Goal: Task Accomplishment & Management: Manage account settings

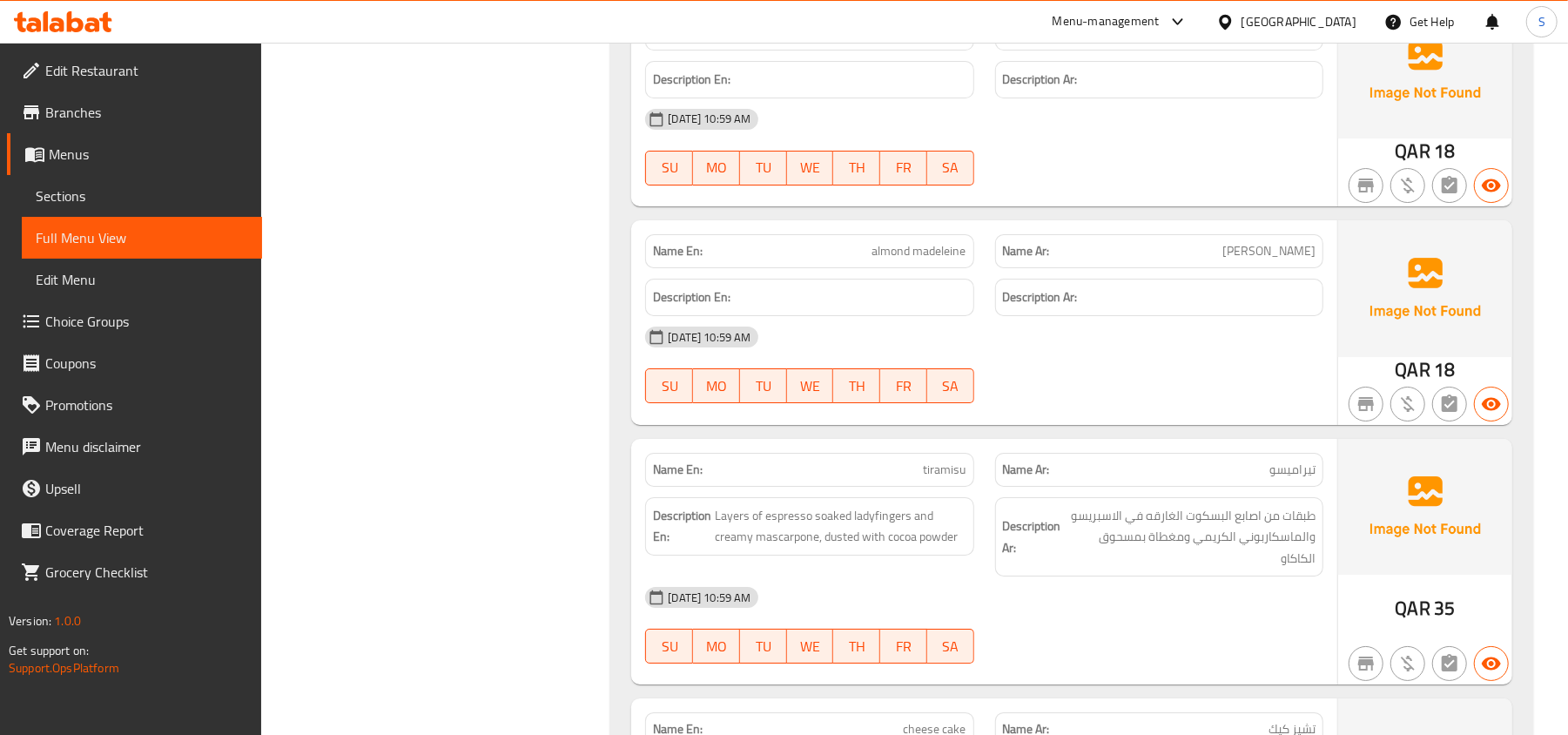
scroll to position [9287, 0]
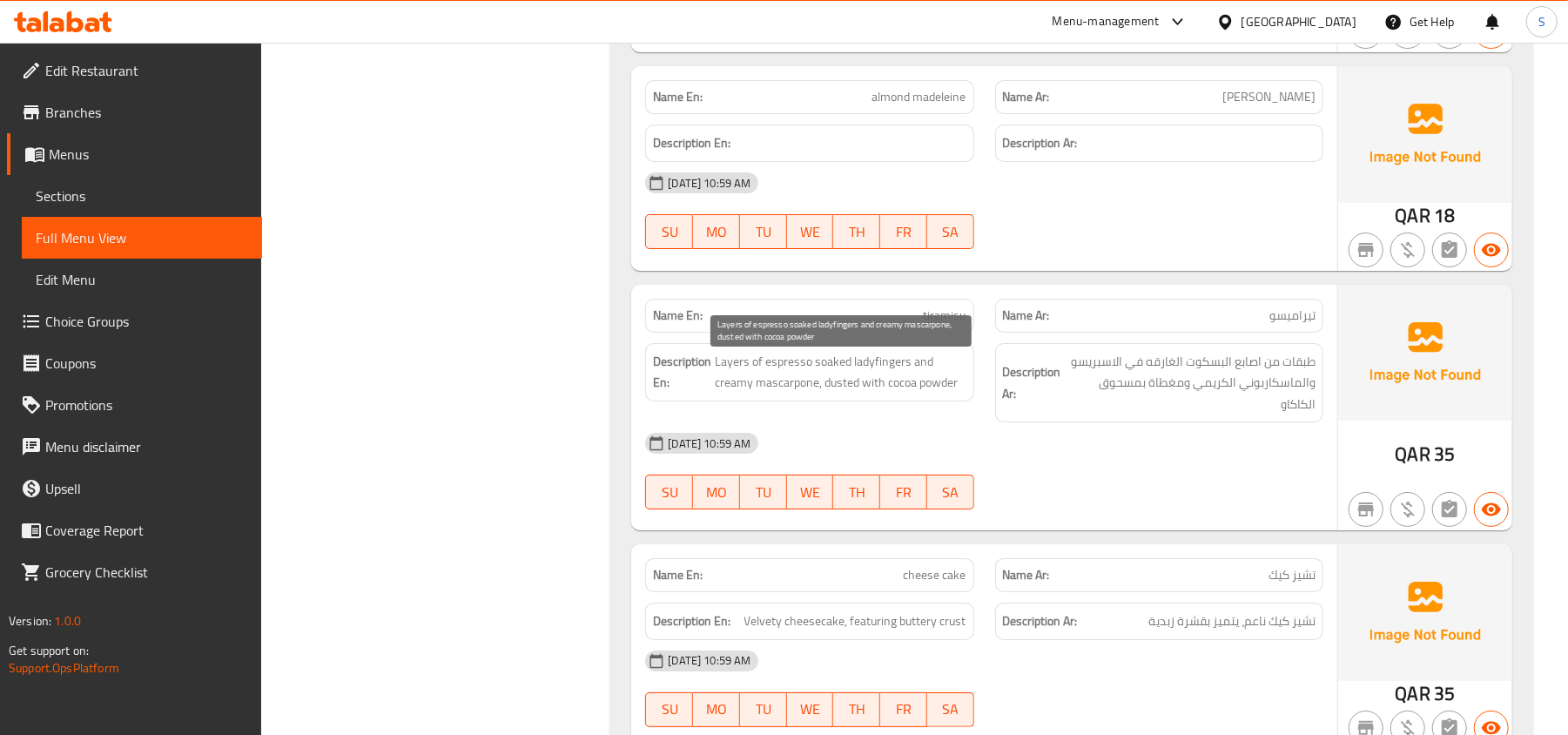
click at [881, 362] on span "Layers of espresso soaked ladyfingers and creamy mascarpone, dusted with cocoa …" at bounding box center [841, 372] width 251 height 43
copy span "ladyfingers"
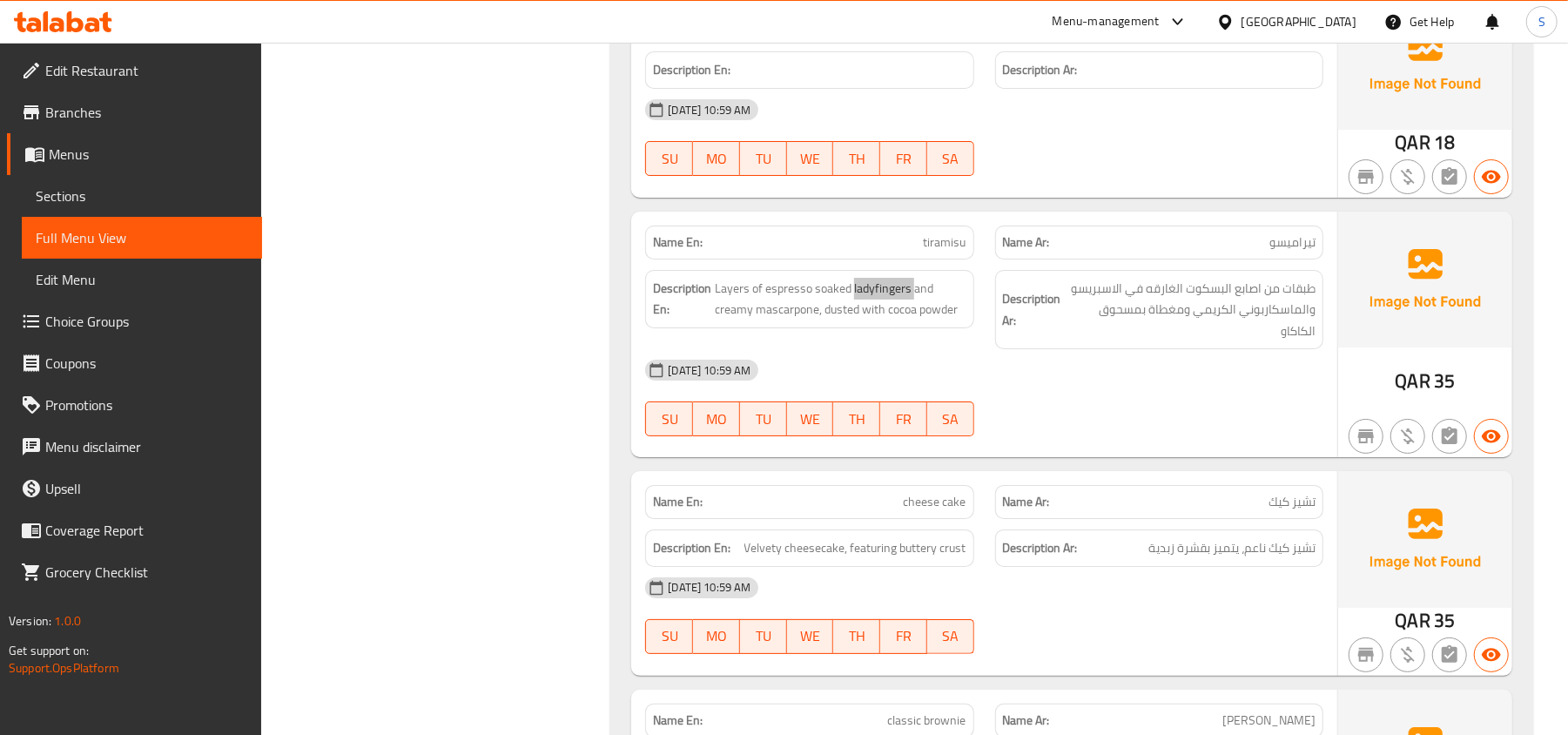
scroll to position [9752, 0]
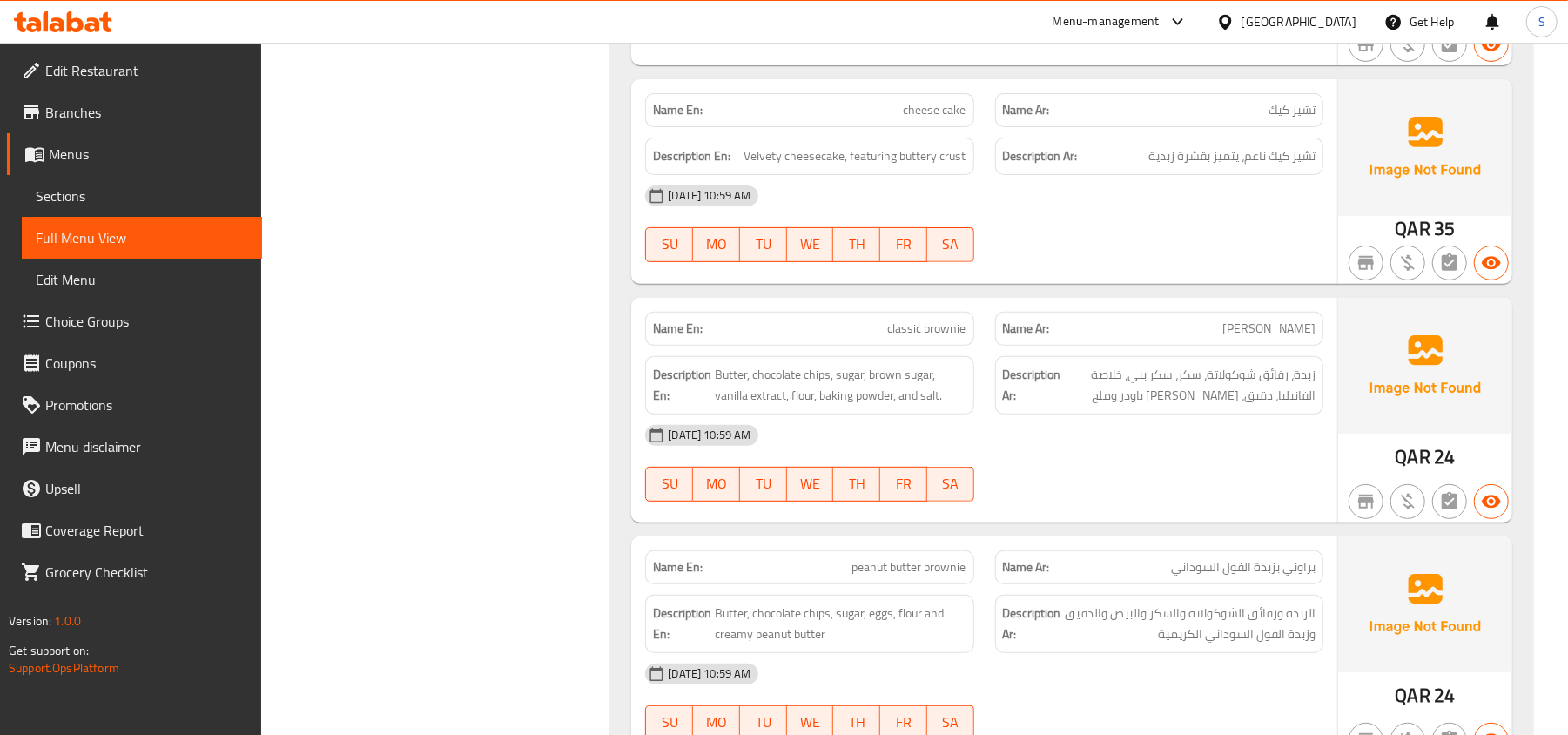
click at [942, 119] on span "cheese cake" at bounding box center [935, 109] width 63 height 18
copy span "cheese cake"
click at [764, 165] on span "Velvety cheesecake, featuring buttery crust" at bounding box center [855, 156] width 222 height 22
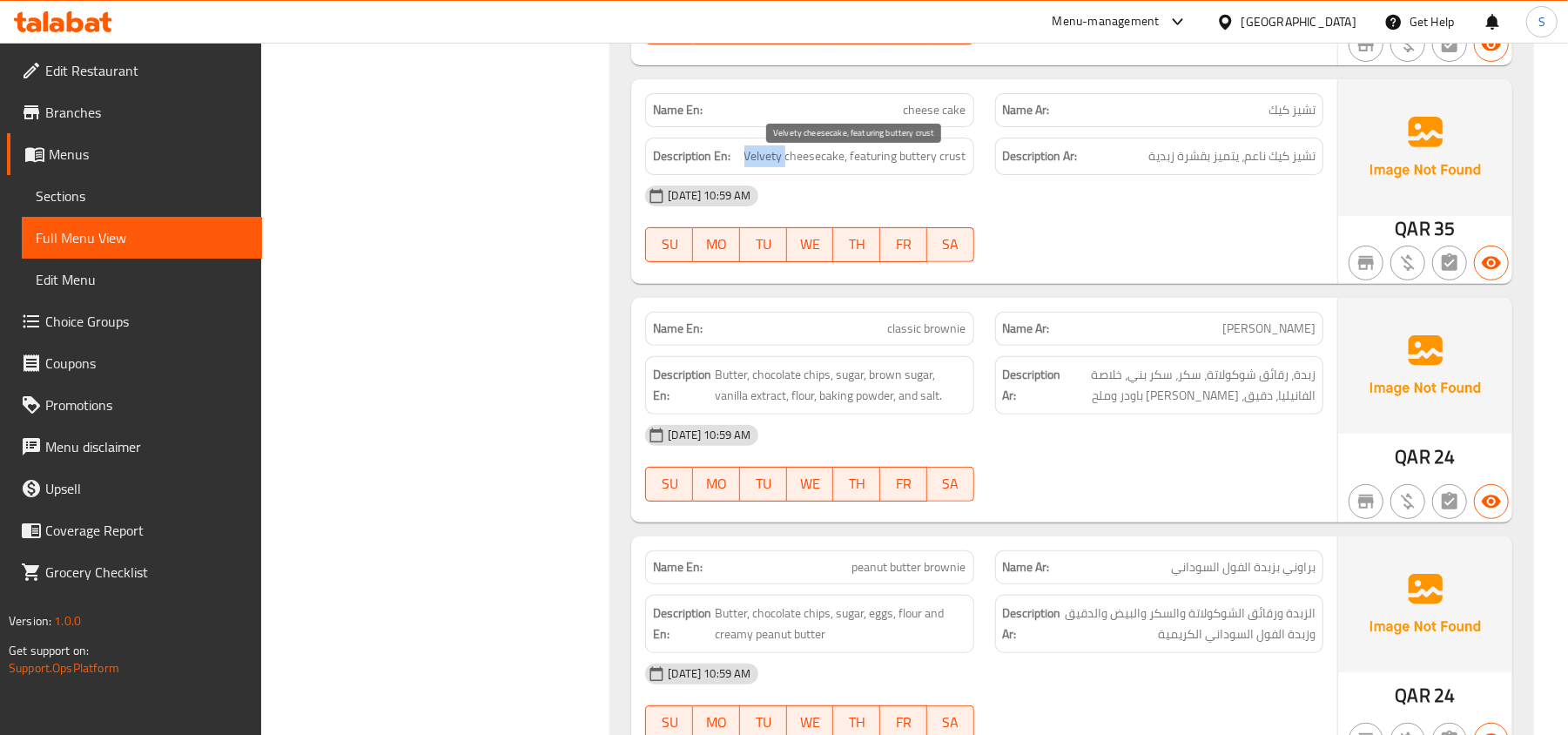
click at [764, 165] on span "Velvety cheesecake, featuring buttery crust" at bounding box center [855, 156] width 222 height 22
click at [939, 119] on span "cheese cake" at bounding box center [935, 109] width 63 height 18
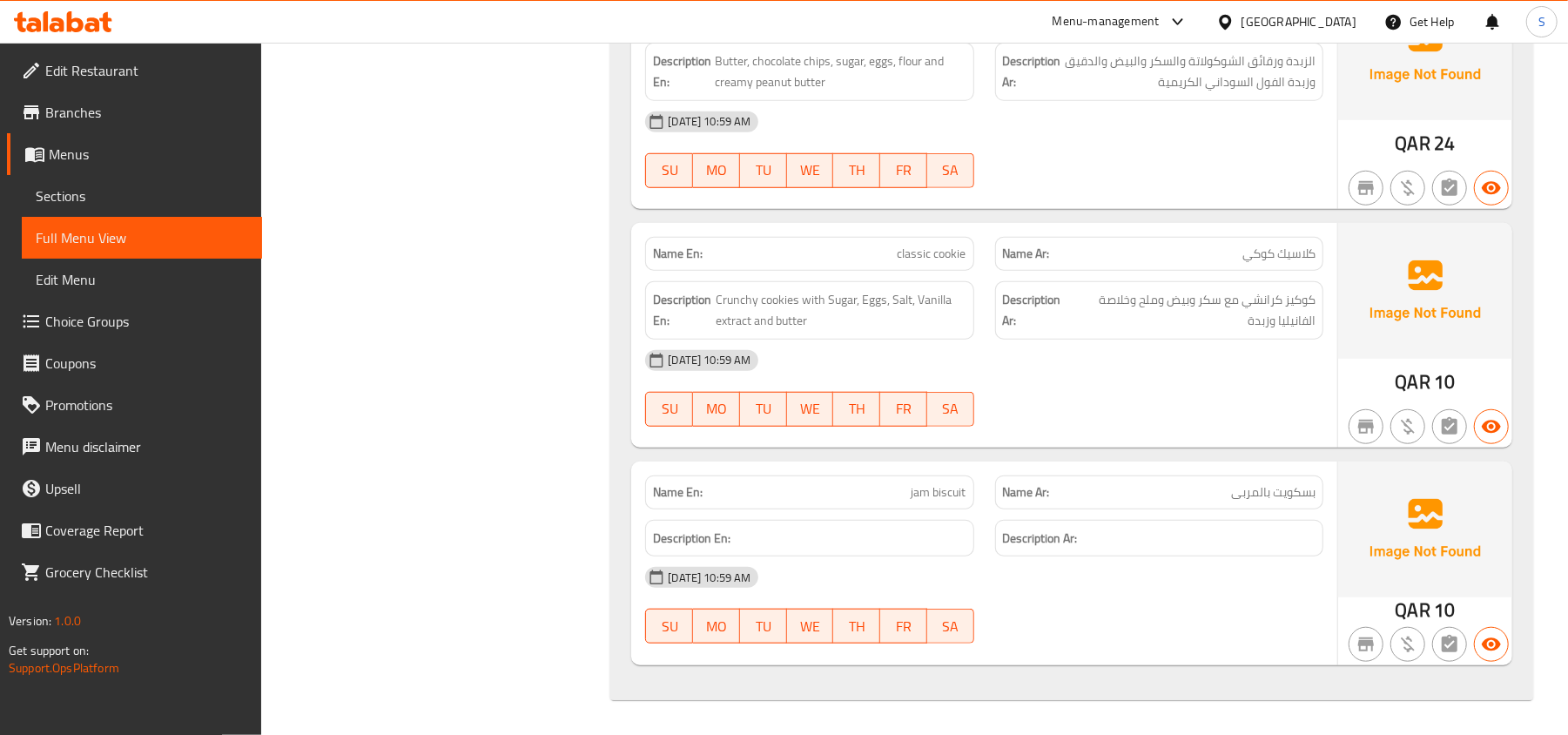
scroll to position [10316, 0]
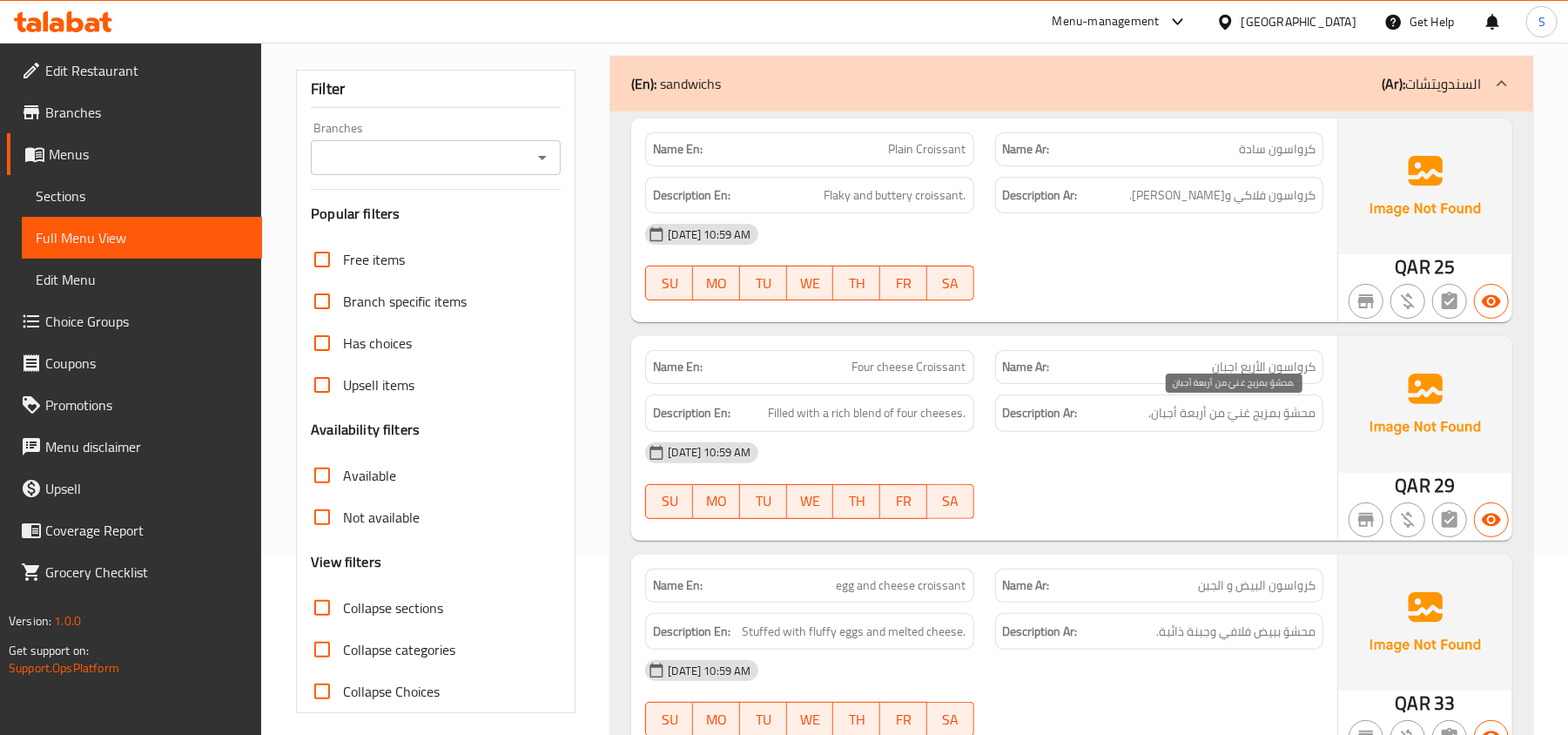
click at [1219, 418] on span "محشوّ بمزيج غنيّ من أربعة أجبان." at bounding box center [1232, 413] width 167 height 22
click at [932, 390] on div "Description En: Filled with a rich blend of four cheeses." at bounding box center [809, 413] width 349 height 58
click at [920, 381] on div "Name En: Four cheese Croissant" at bounding box center [809, 367] width 328 height 34
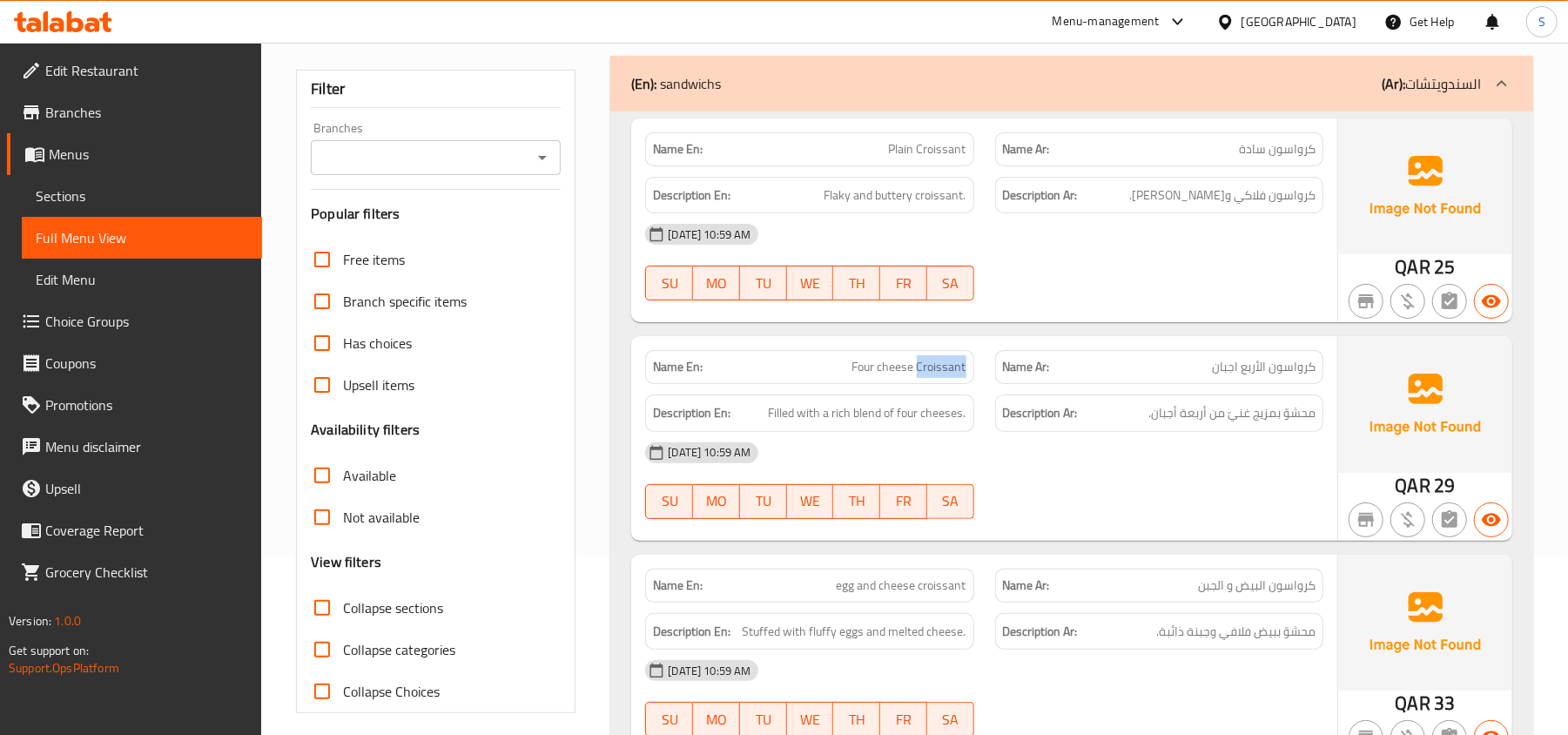
click at [920, 381] on div "Name En: Four cheese Croissant" at bounding box center [809, 367] width 328 height 34
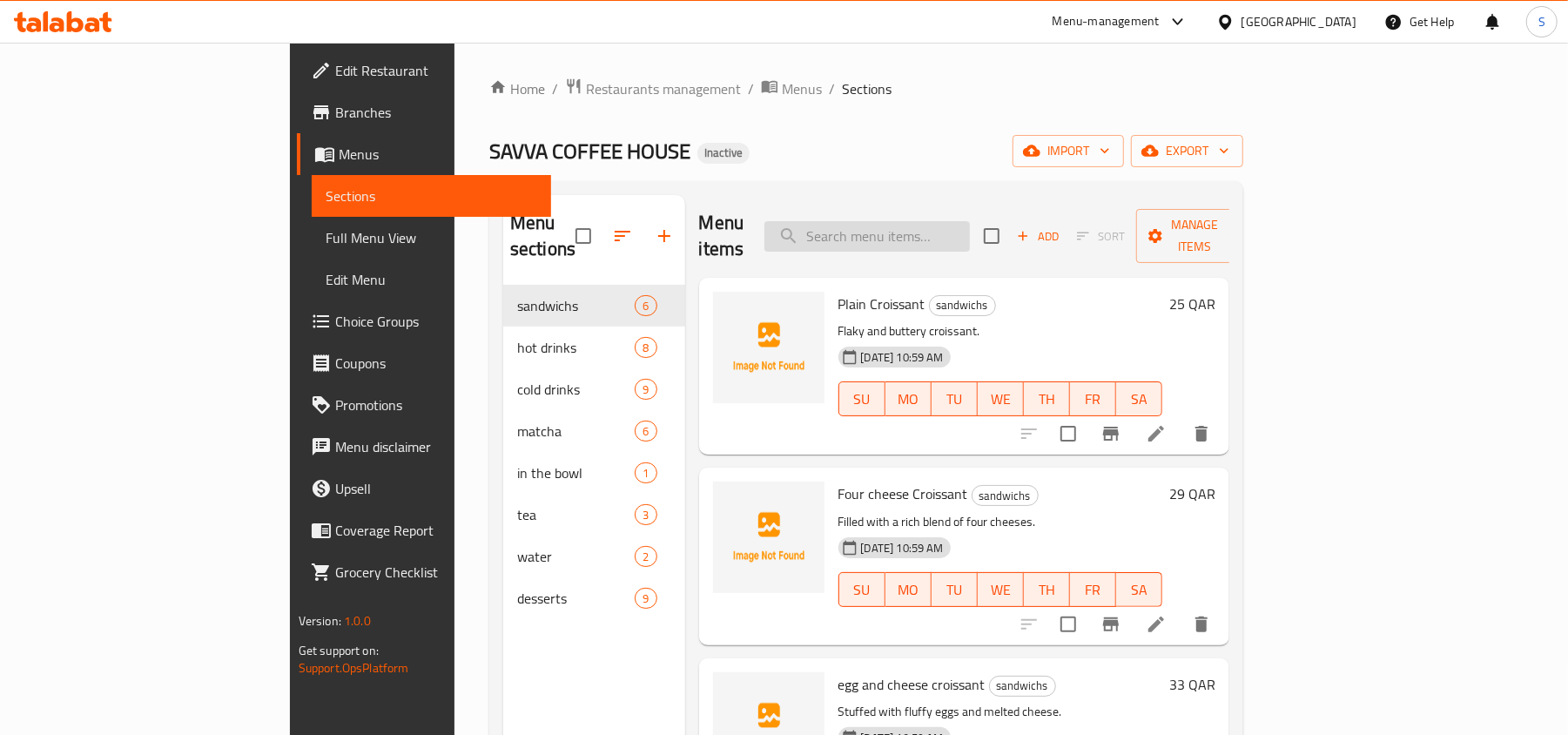
click at [970, 222] on input "search" at bounding box center [867, 237] width 205 height 30
paste input "cheese cake"
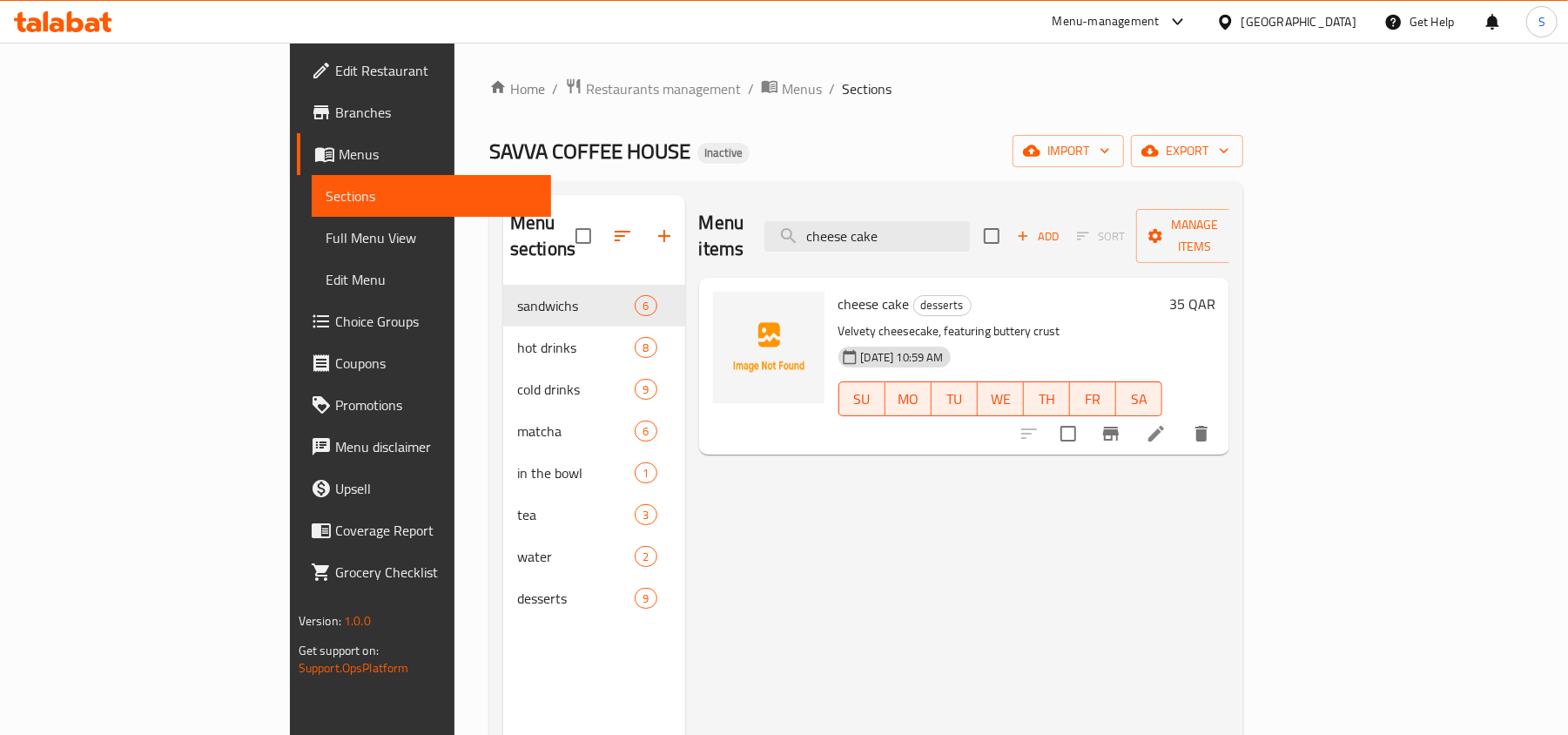
click at [1045, 242] on div "Menu items cheese cake Add Sort Manage items" at bounding box center [964, 236] width 532 height 83
click at [970, 227] on input "cheese cake" at bounding box center [867, 237] width 205 height 30
paste input "Four cheese Croissant"
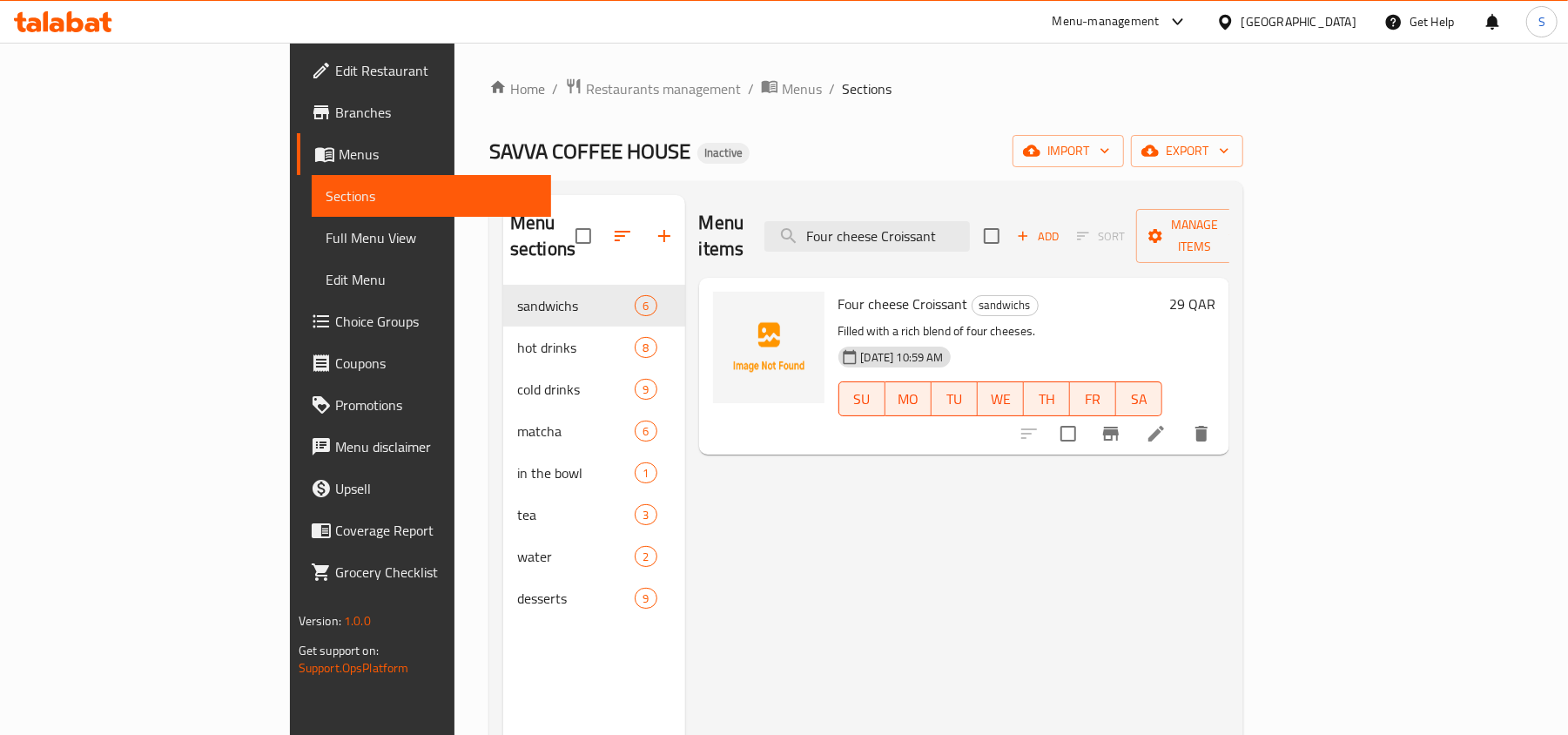
click at [1003, 205] on div "Menu items Four cheese Croissant Add Sort Manage items" at bounding box center [964, 236] width 532 height 83
click at [970, 234] on input "Four cheese Croissant" at bounding box center [867, 237] width 205 height 30
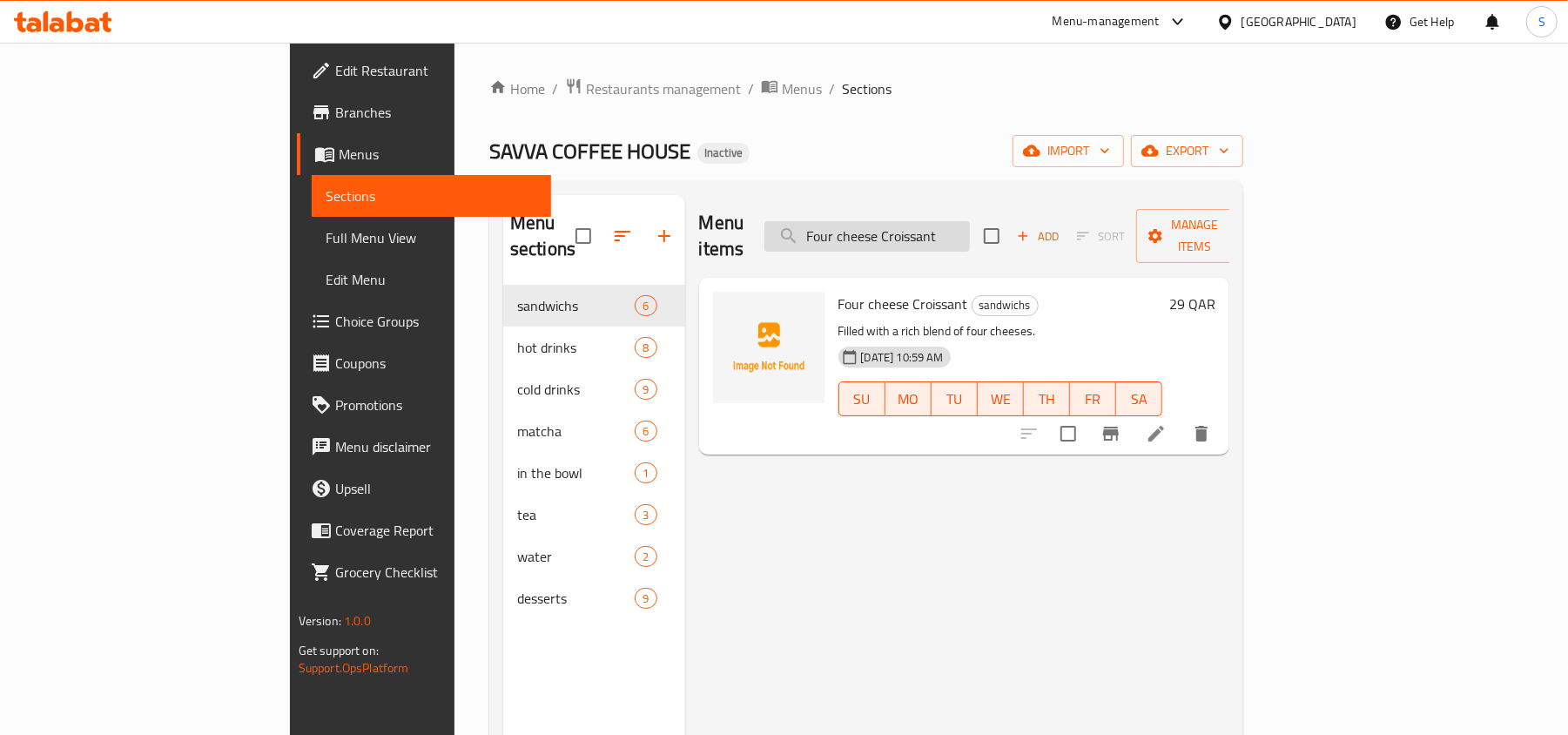
paste input "ladyfingers"
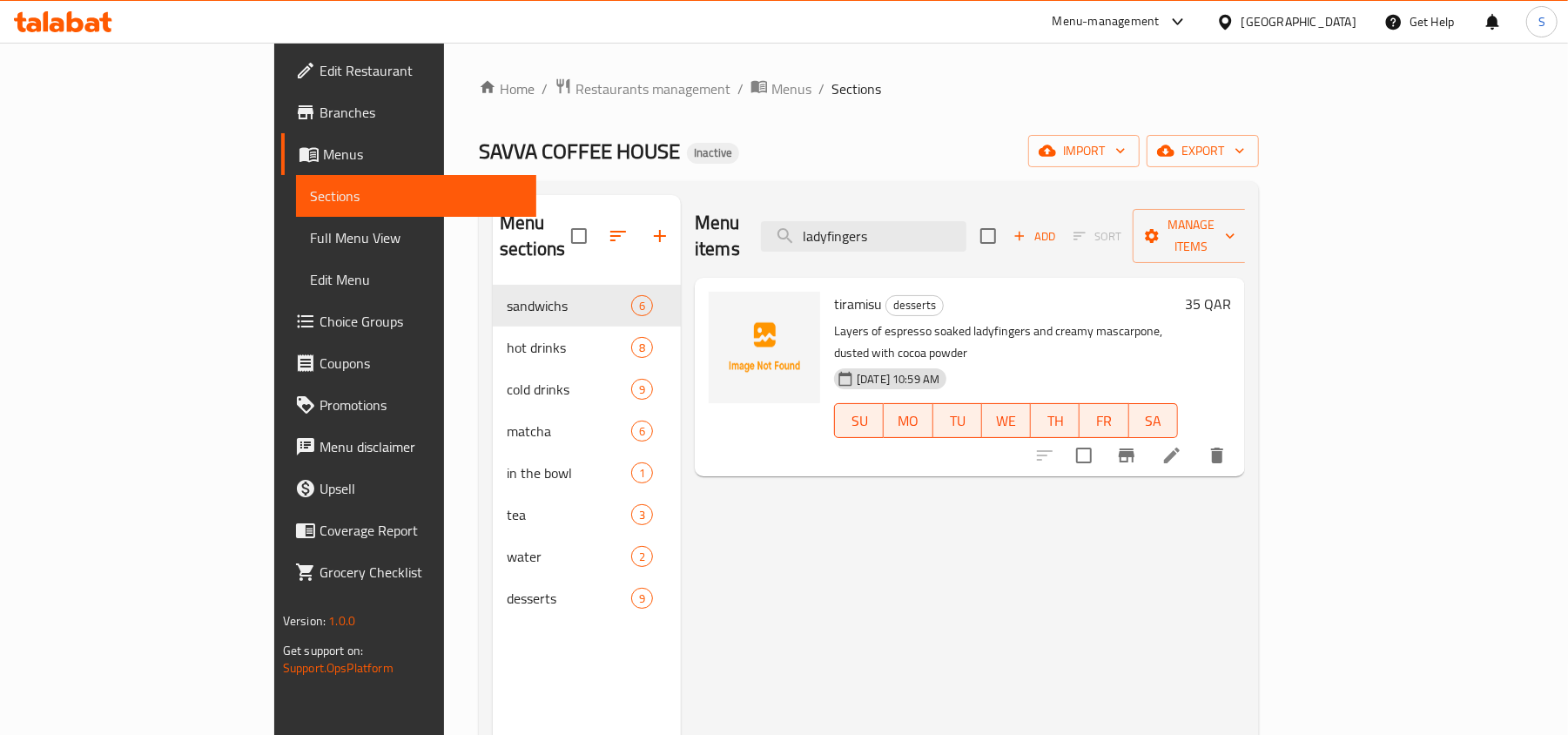
type input "ladyfingers"
click at [1215, 138] on div "SAVVA COFFEE HOUSE Inactive import export" at bounding box center [869, 151] width 780 height 32
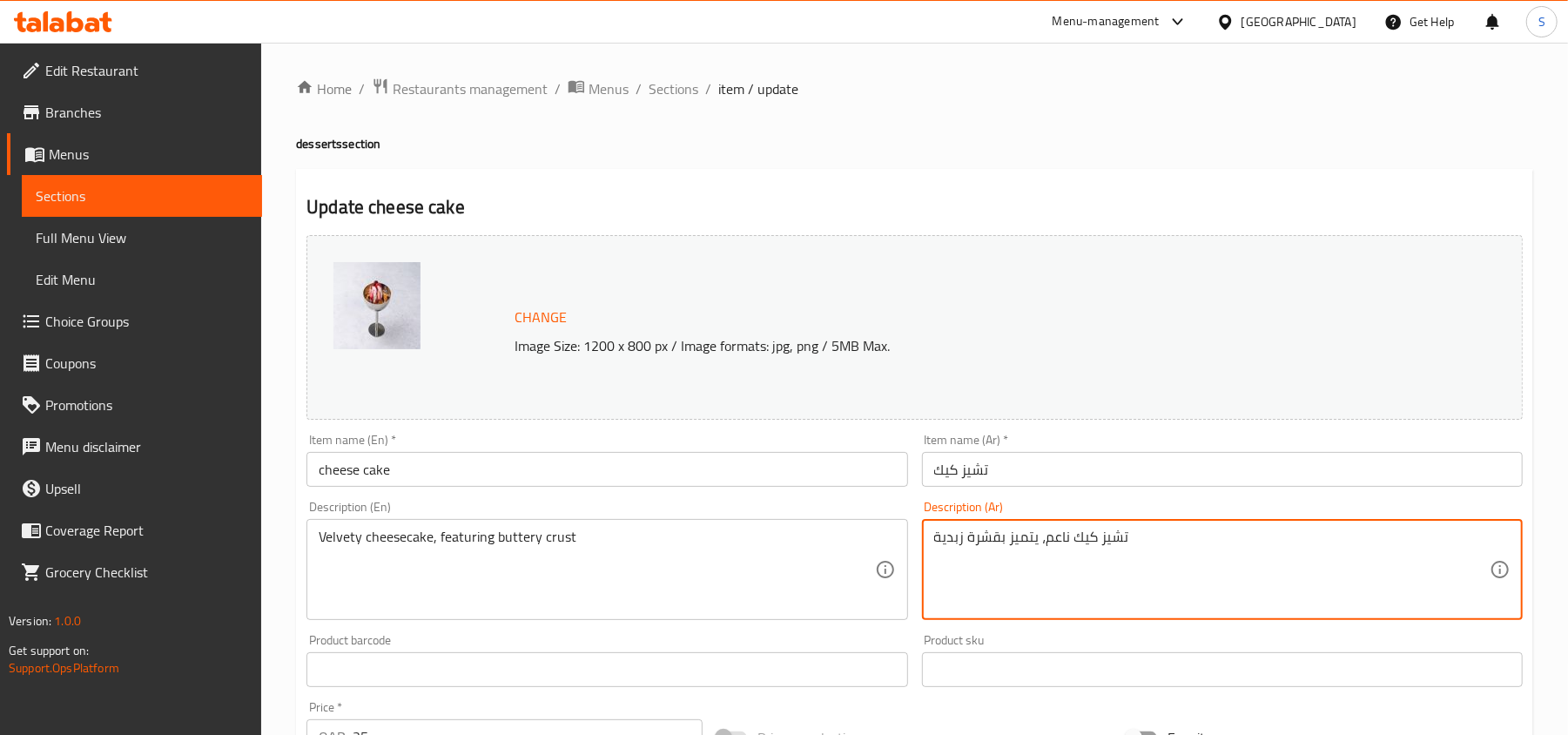
click at [1058, 526] on div "تشيز كيك ناعم، يتميز بقشرة زبدية Description (Ar)" at bounding box center [1223, 570] width 601 height 101
click at [1058, 555] on textarea "تشيز كيك ناعم، يتميز بقشرة زبدية" at bounding box center [1212, 570] width 555 height 83
click at [1058, 542] on textarea "تشيز كيك ناعم، يتميز بقشرة زبدية" at bounding box center [1212, 570] width 555 height 83
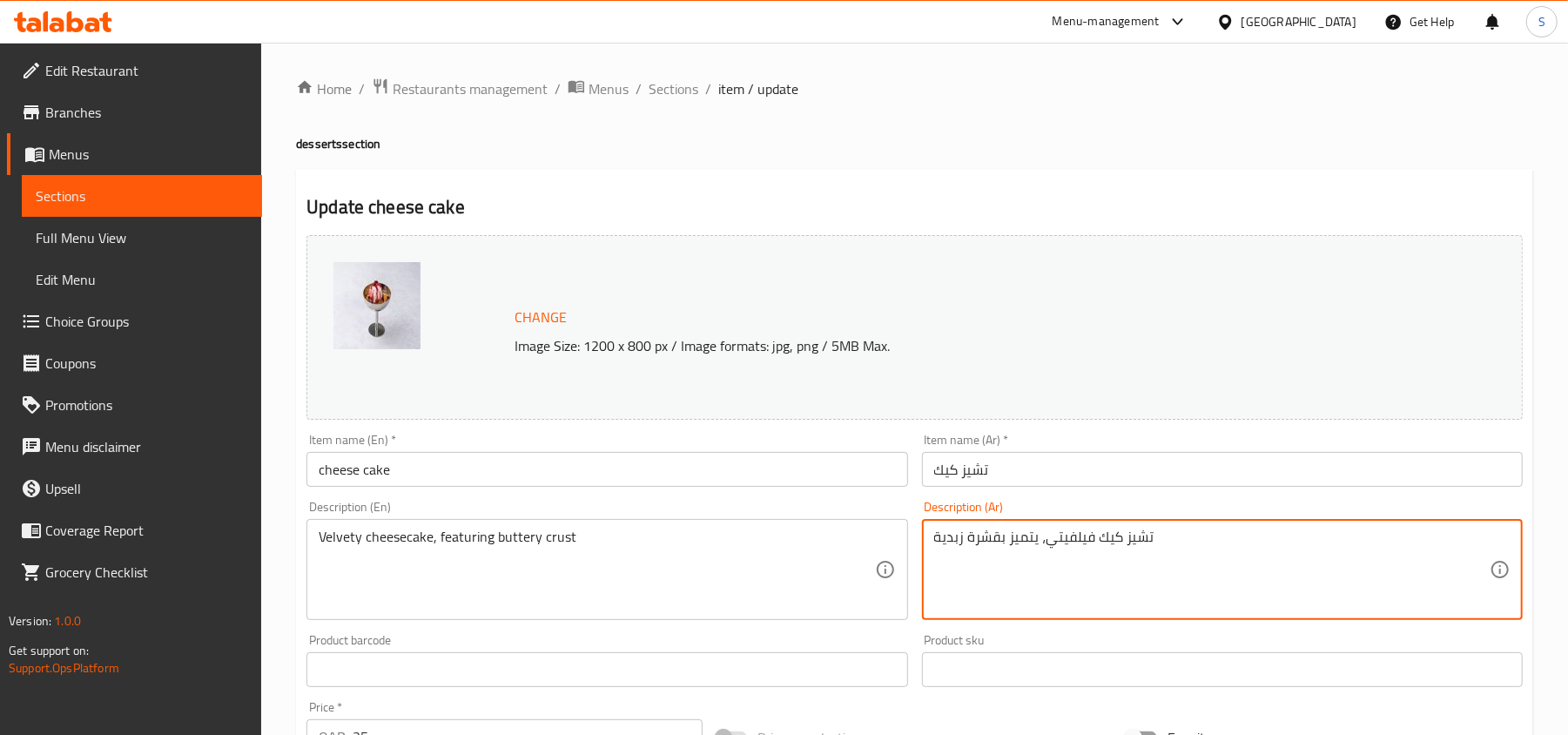
type textarea "تشيز كيك فيلفيتي، يتميز بقشرة زبدية"
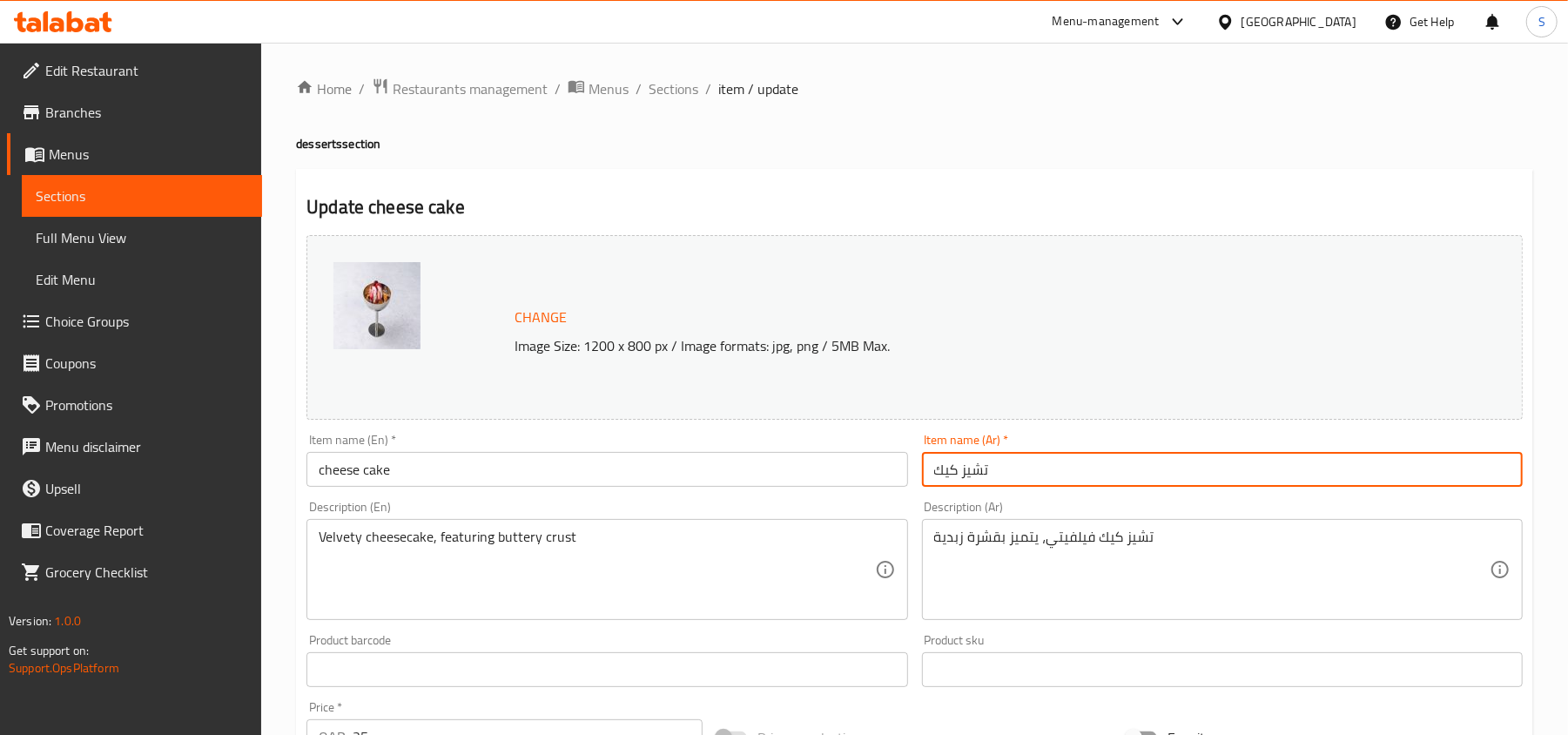
click at [1068, 474] on input "تشيز كيك" at bounding box center [1223, 469] width 601 height 35
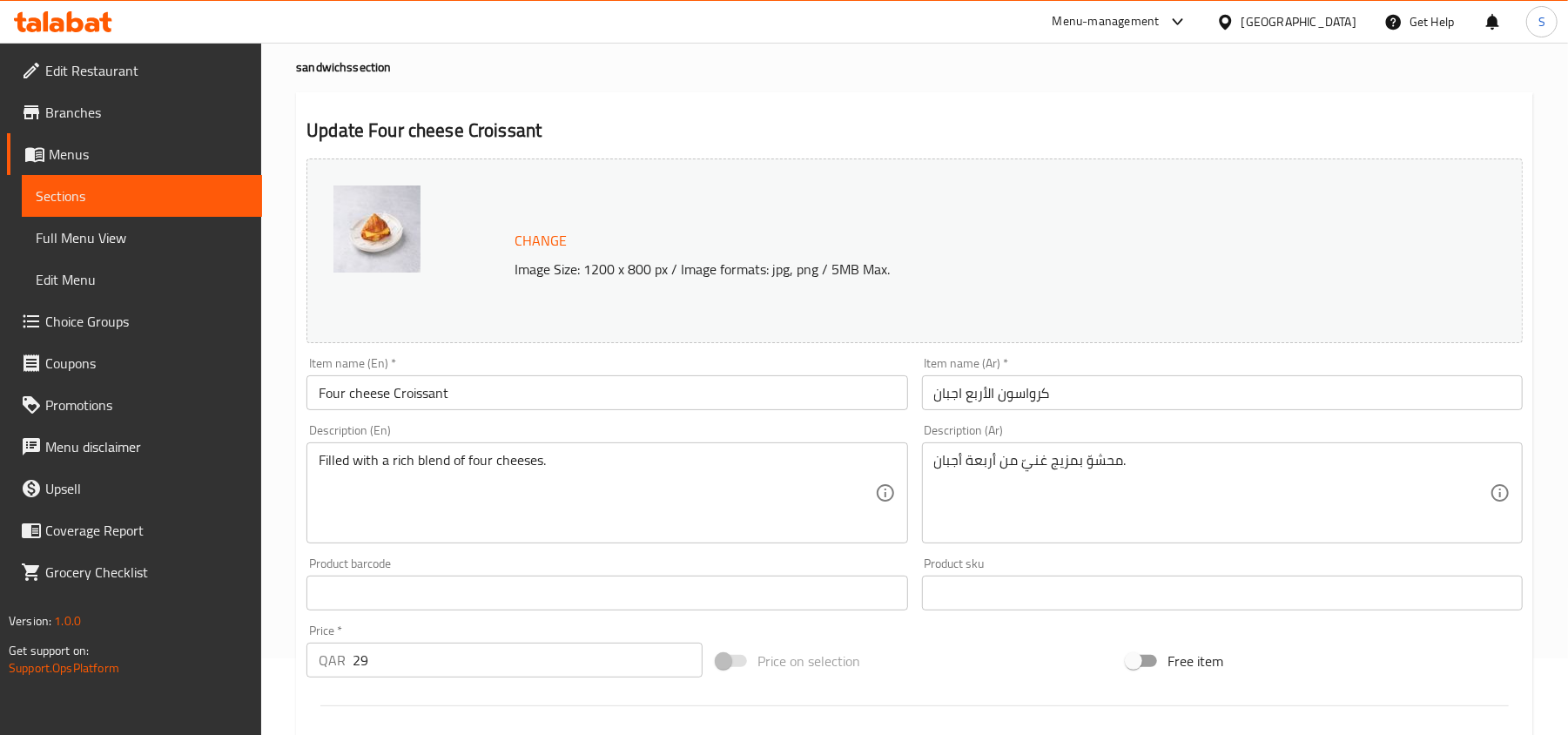
scroll to position [116, 0]
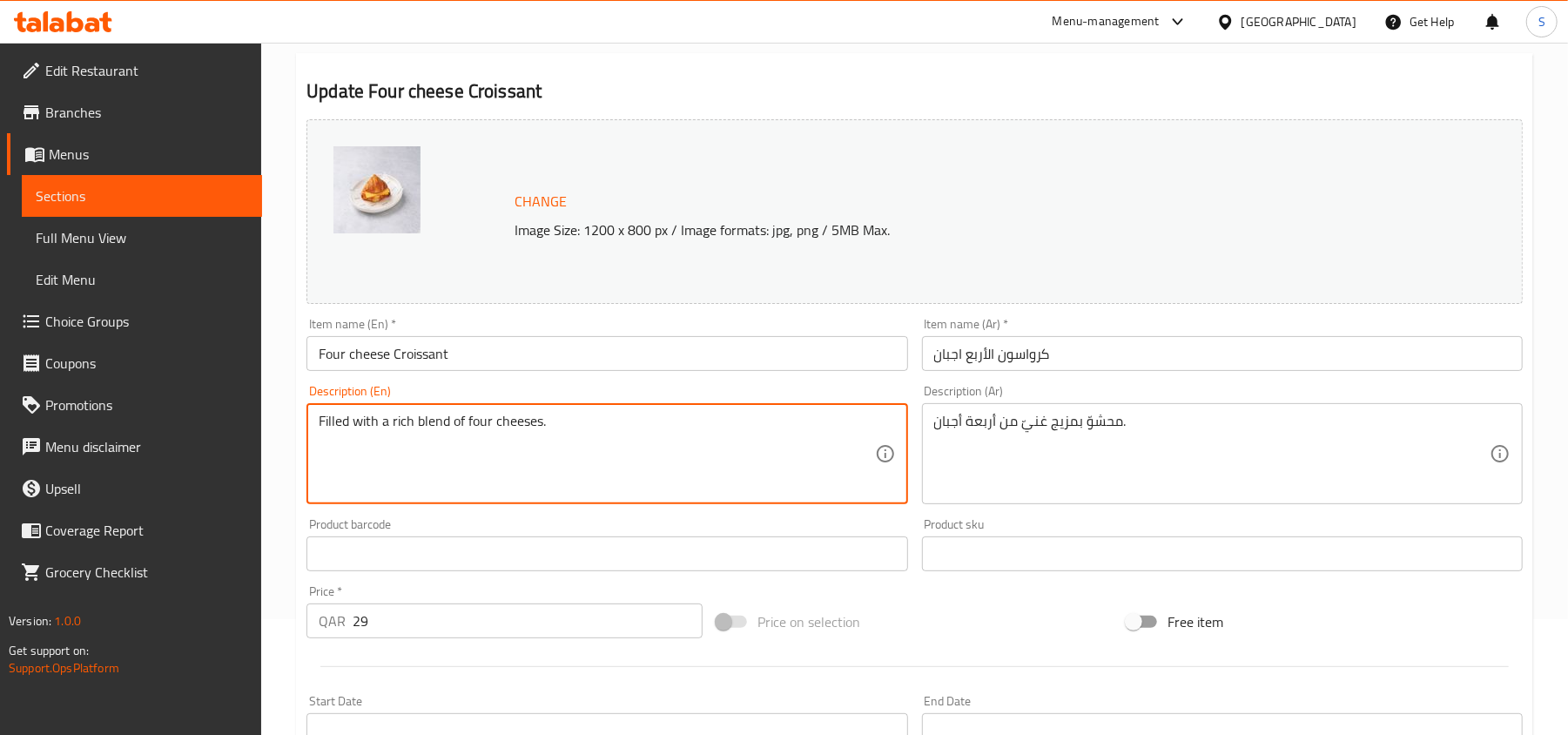
click at [656, 430] on textarea "Filled with a rich blend of four cheeses." at bounding box center [596, 454] width 555 height 83
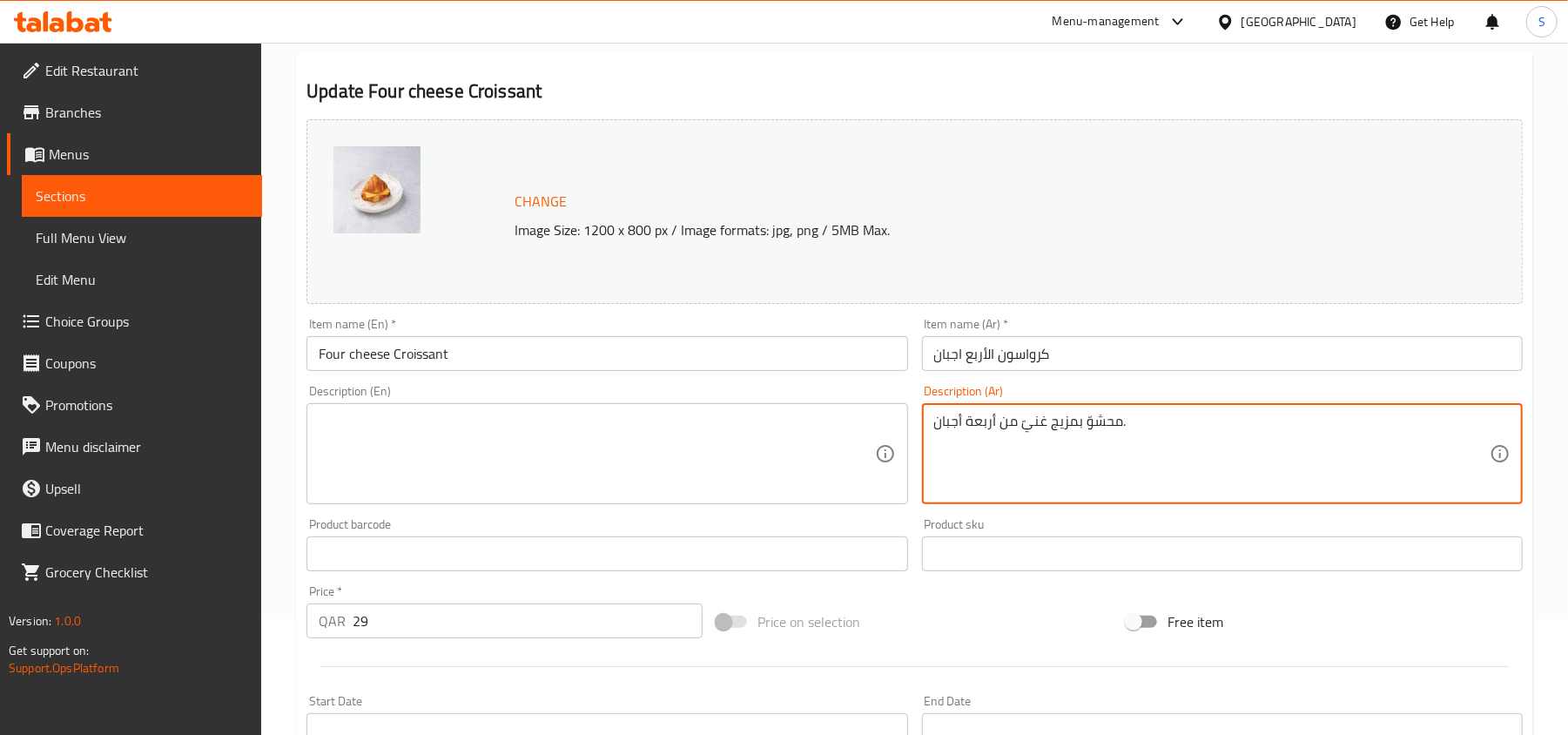
click at [1140, 429] on textarea "محشوّ بمزيج غنيّ من أربعة أجبان." at bounding box center [1212, 454] width 555 height 83
click at [1090, 367] on input "كرواسون الأربع اجبان" at bounding box center [1223, 353] width 601 height 35
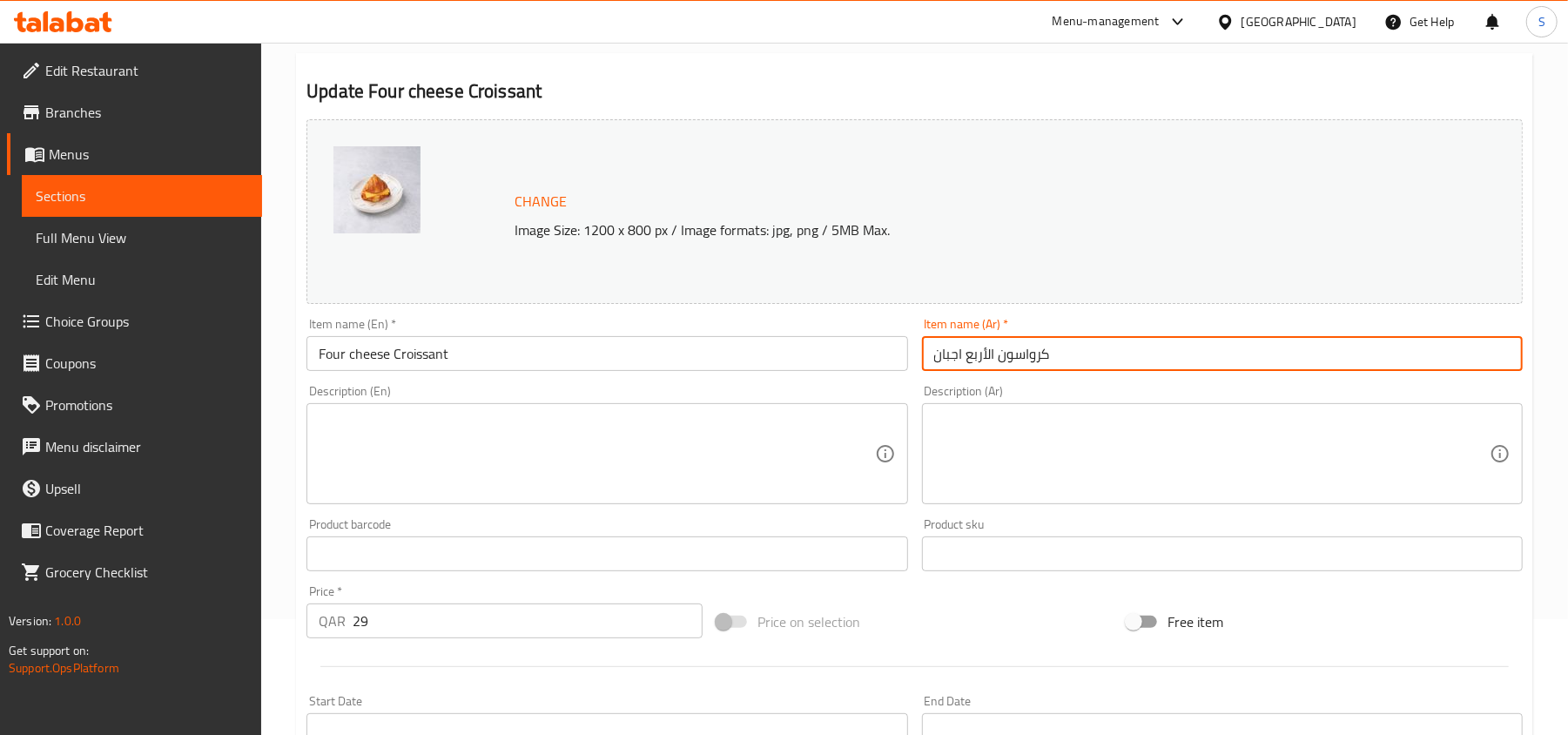
click at [533, 345] on input "Four cheese Croissant" at bounding box center [607, 353] width 601 height 35
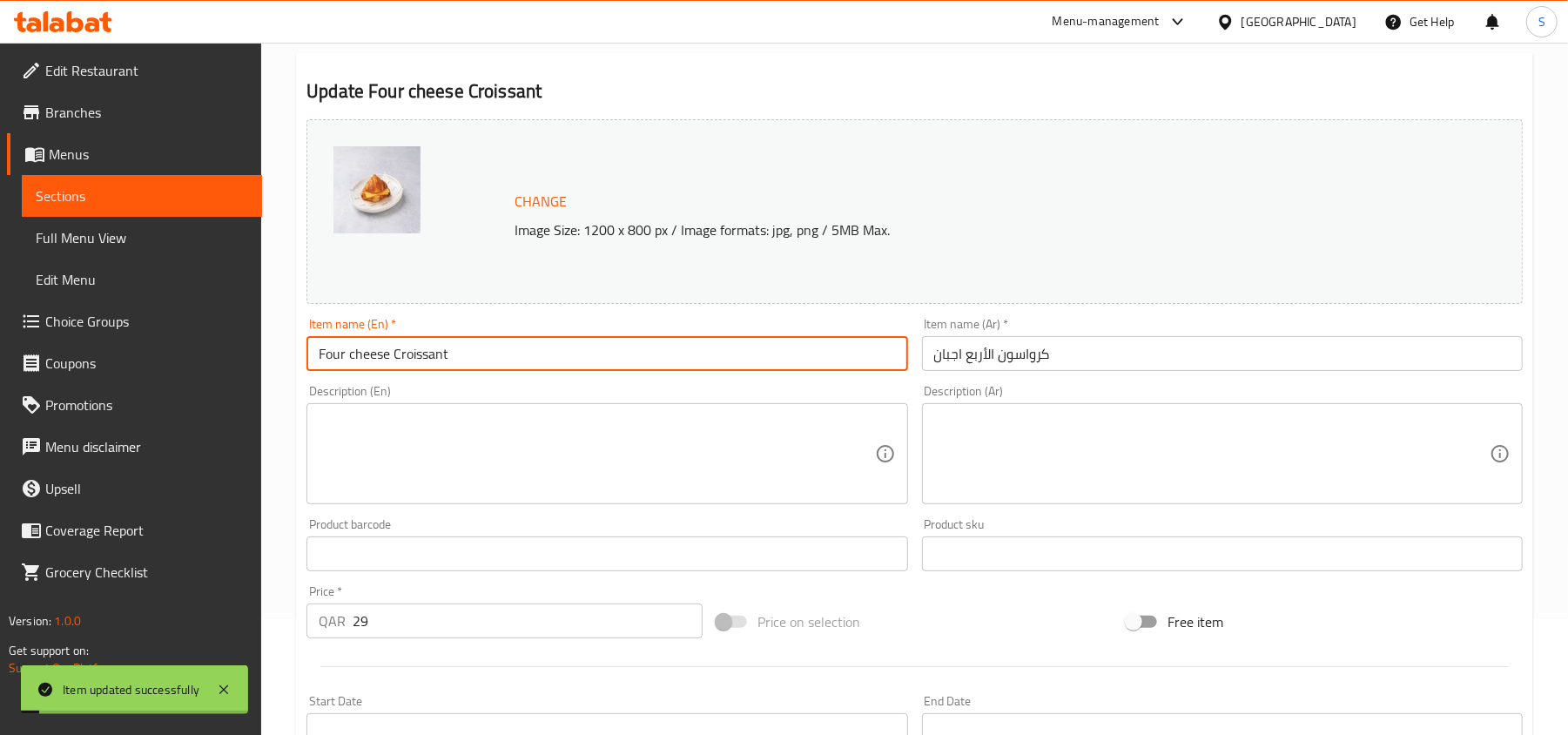
click at [533, 345] on input "Four cheese Croissant" at bounding box center [607, 353] width 601 height 35
click at [869, 346] on input "Four cheese Croissant" at bounding box center [607, 353] width 601 height 35
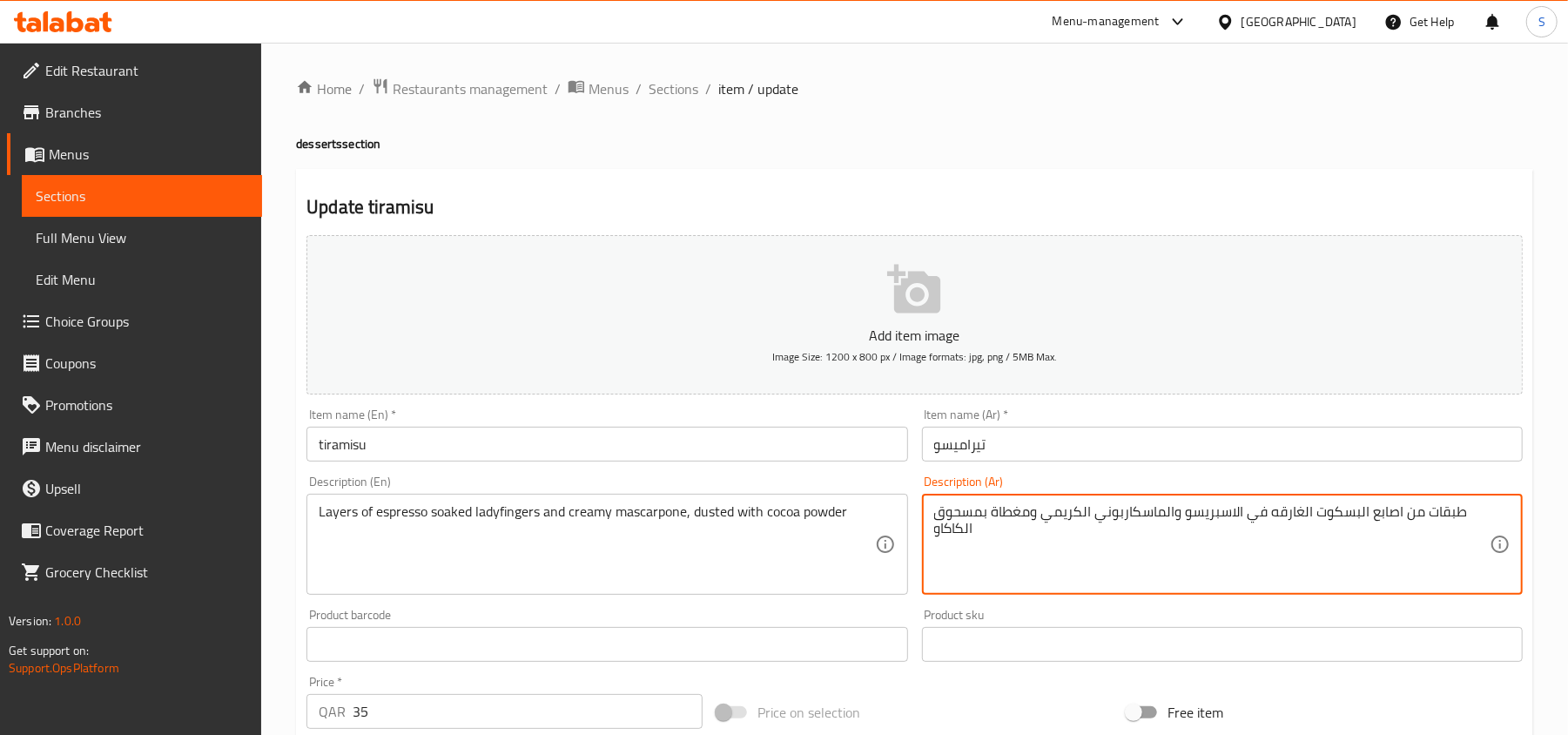
drag, startPoint x: 1399, startPoint y: 511, endPoint x: 1314, endPoint y: 516, distance: 85.1
paste textarea "[PERSON_NAME]"
type textarea "طبقات من [PERSON_NAME] الغارقه في الاسبريسو والماسكاربوني الكريمي ومغطاة بمسحوق…"
click at [1169, 455] on input "تيراميسو" at bounding box center [1223, 444] width 601 height 35
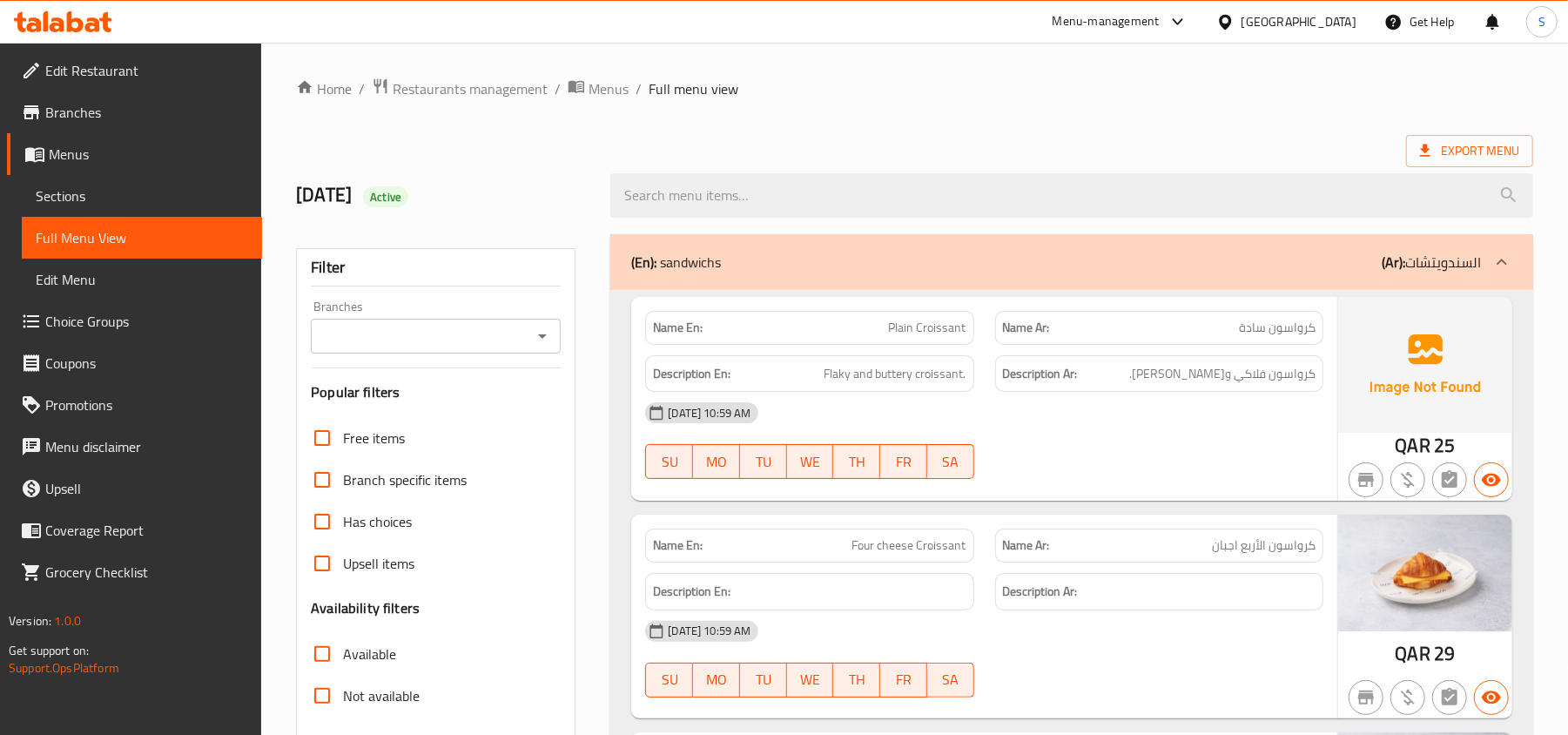
click at [947, 92] on ol "Home / Restaurants management / Menus / Full menu view" at bounding box center [914, 88] width 1237 height 23
click at [1008, 94] on ol "Home / Restaurants management / Menus / Full menu view" at bounding box center [914, 88] width 1237 height 23
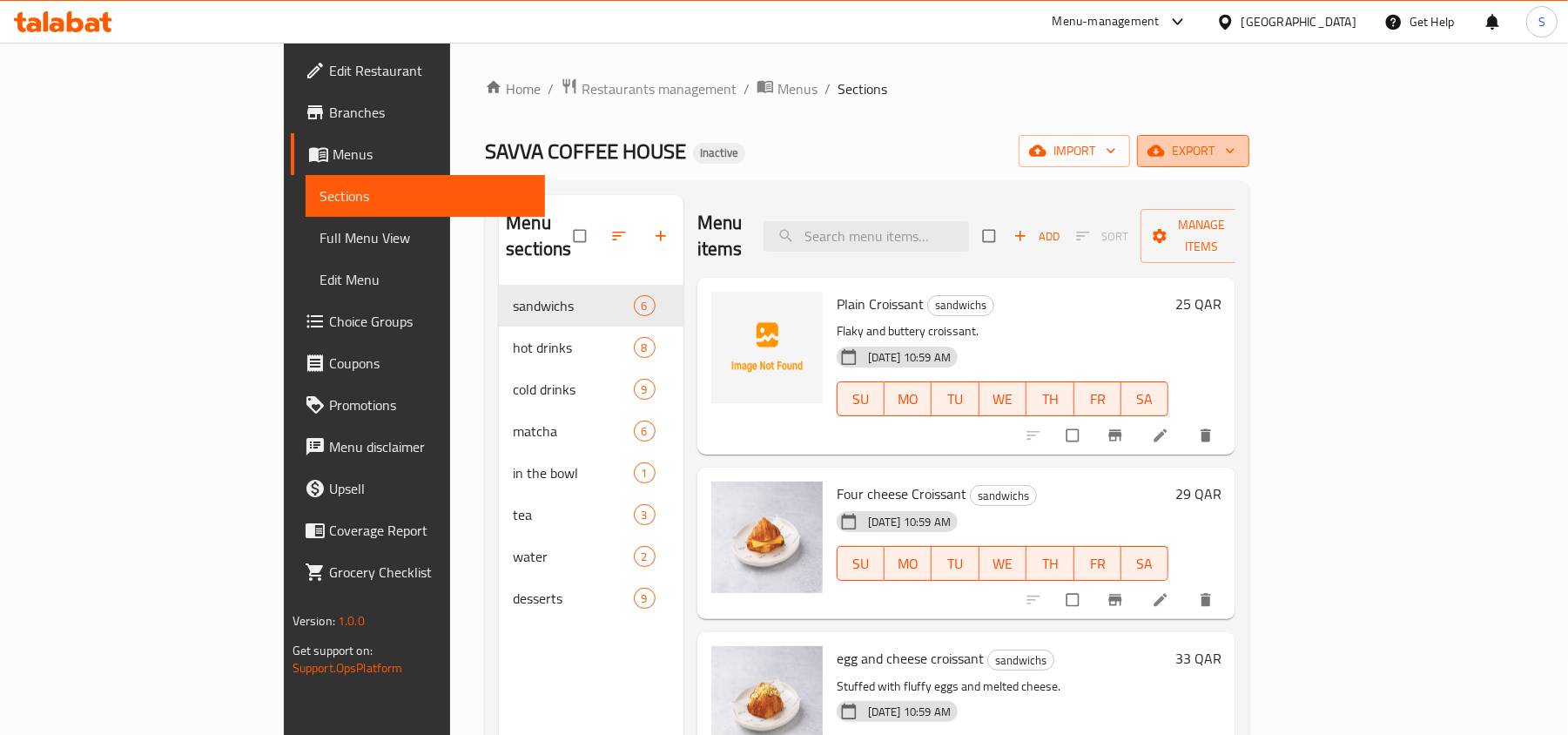
click at [1235, 148] on span "export" at bounding box center [1193, 150] width 85 height 22
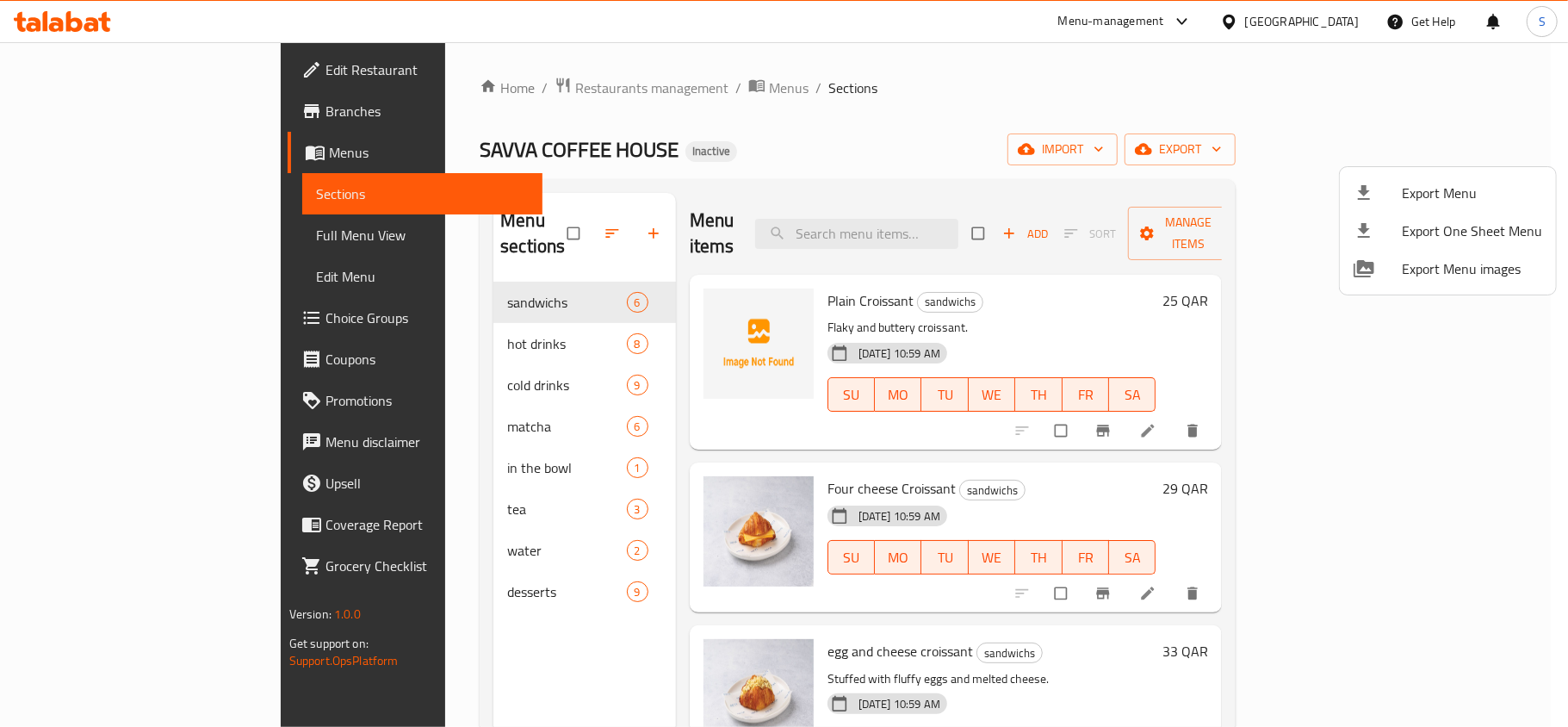
click at [1406, 176] on li "Export Menu" at bounding box center [1449, 193] width 216 height 38
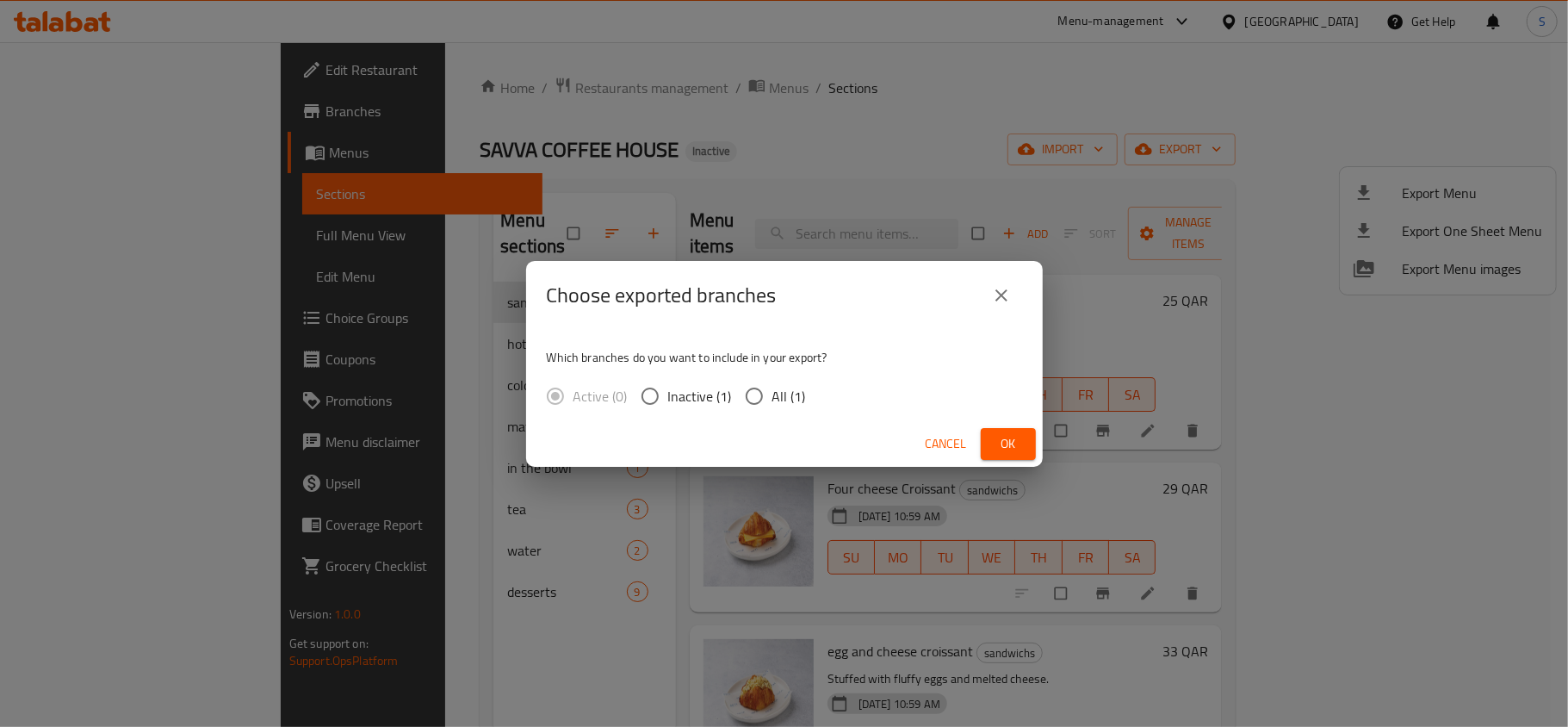
click at [762, 396] on input "All (1)" at bounding box center [754, 396] width 36 height 36
radio input "true"
click at [996, 445] on span "Ok" at bounding box center [1008, 444] width 27 height 22
